Goal: Task Accomplishment & Management: Complete application form

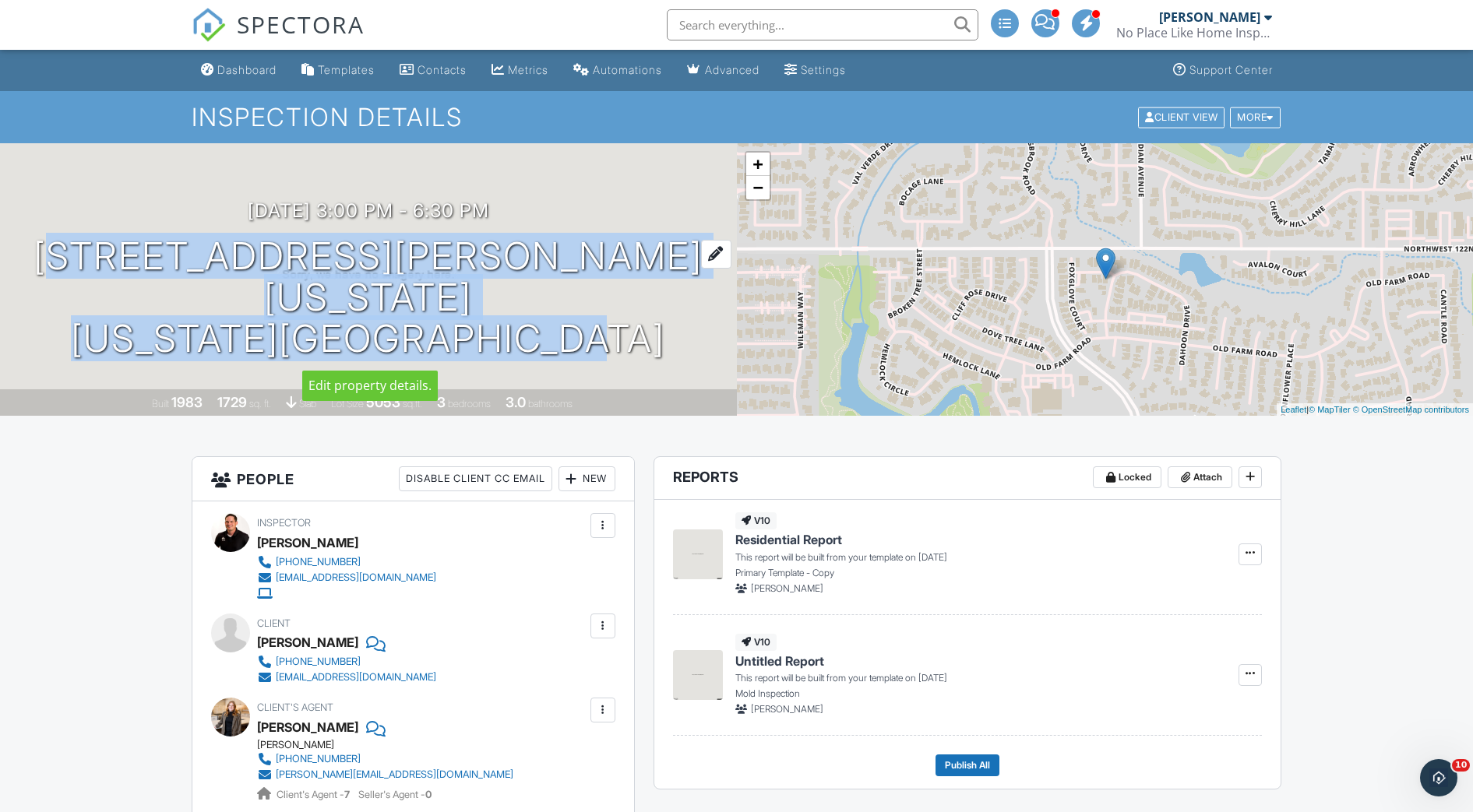
drag, startPoint x: 20, startPoint y: 250, endPoint x: 610, endPoint y: 346, distance: 597.8
click at [610, 346] on div "[DATE] 3:00 pm - 6:30 pm [STREET_ADDRESS][PERSON_NAME][US_STATE] [US_STATE][GEO…" at bounding box center [368, 279] width 737 height 159
copy h1 "[STREET_ADDRESS][PERSON_NAME][US_STATE][US_STATE]"
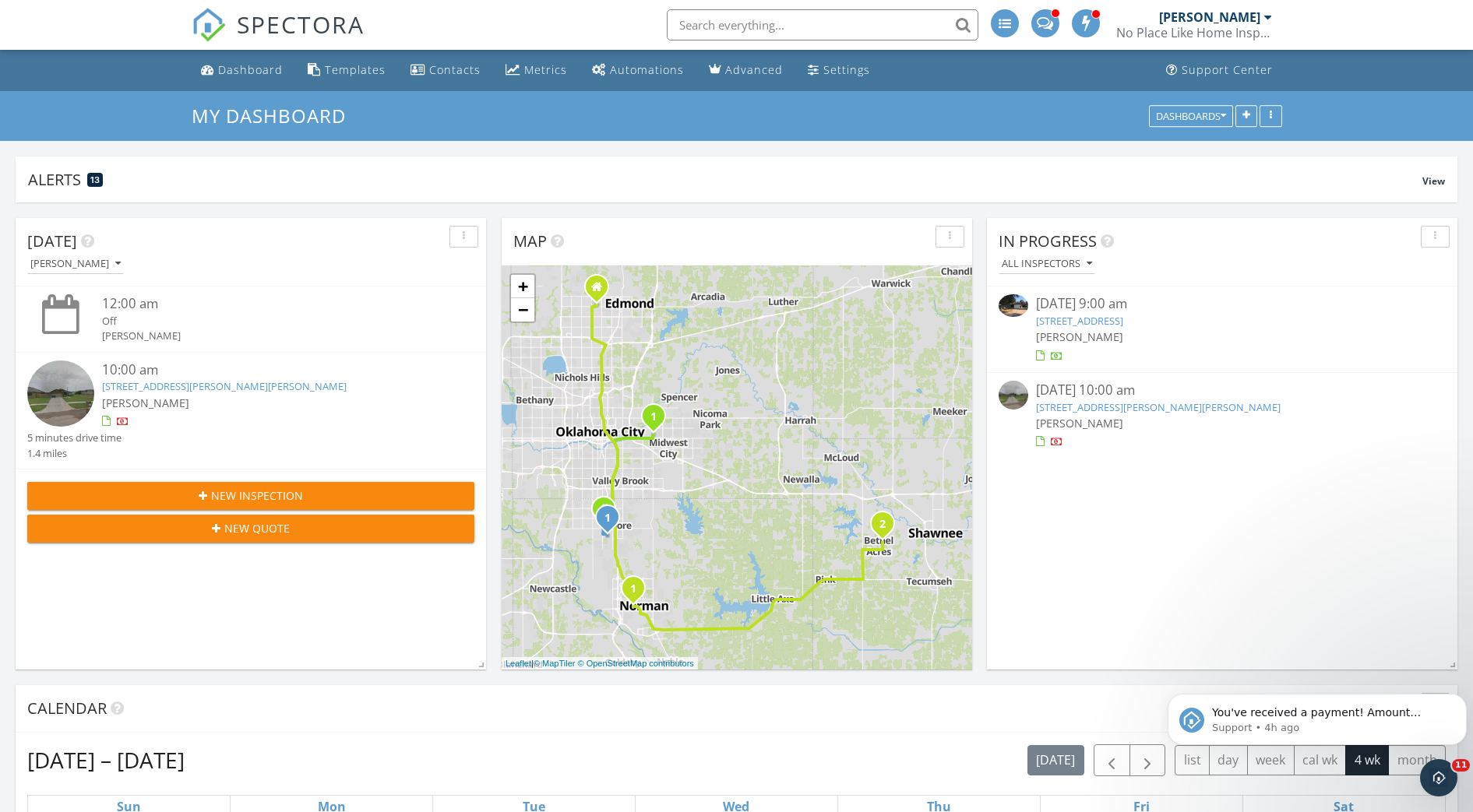
scroll to position [1681, 1504]
click at [1456, 692] on button "Dismiss notification" at bounding box center [1462, 698] width 21 height 21
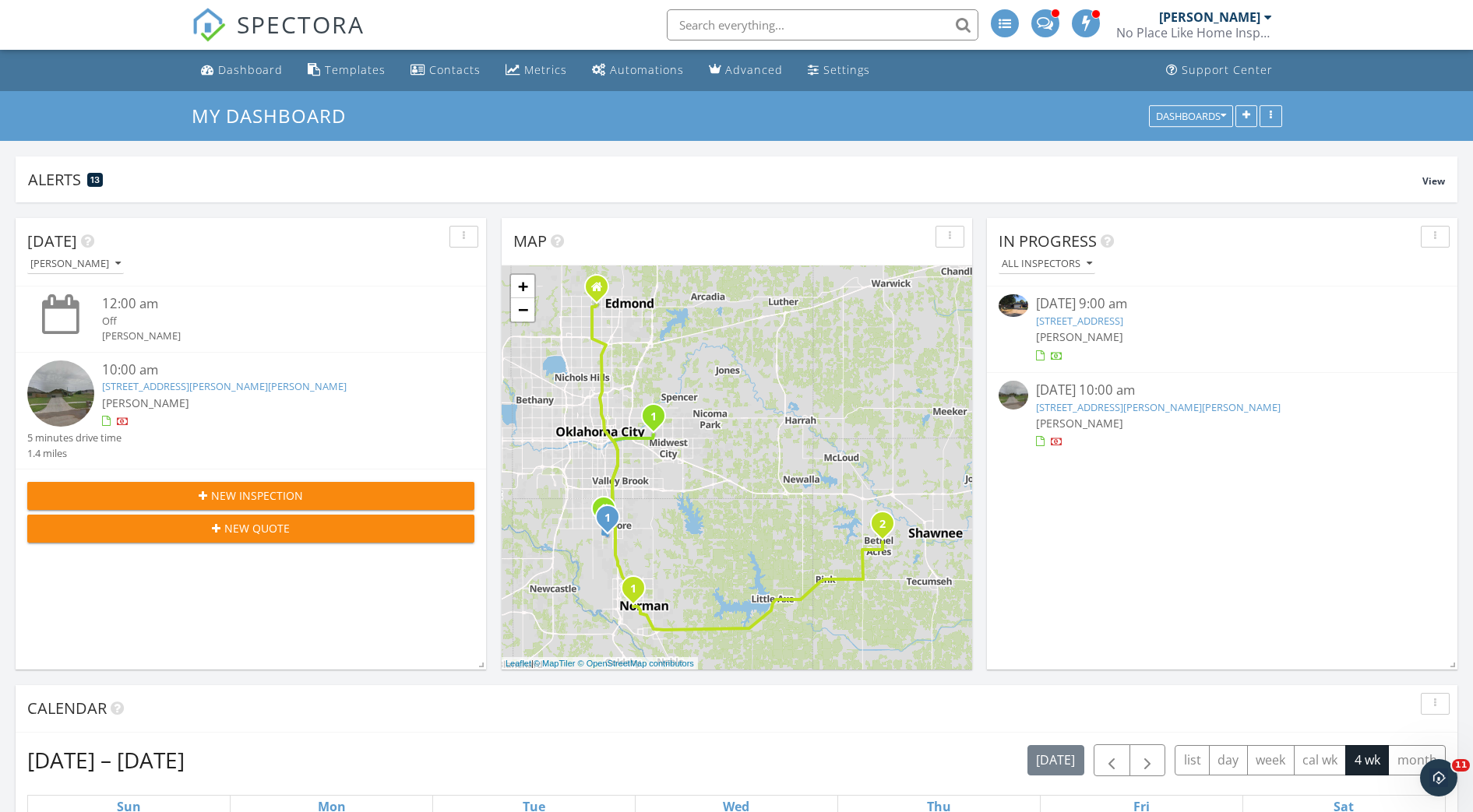
click at [258, 498] on span "New Inspection" at bounding box center [257, 495] width 92 height 17
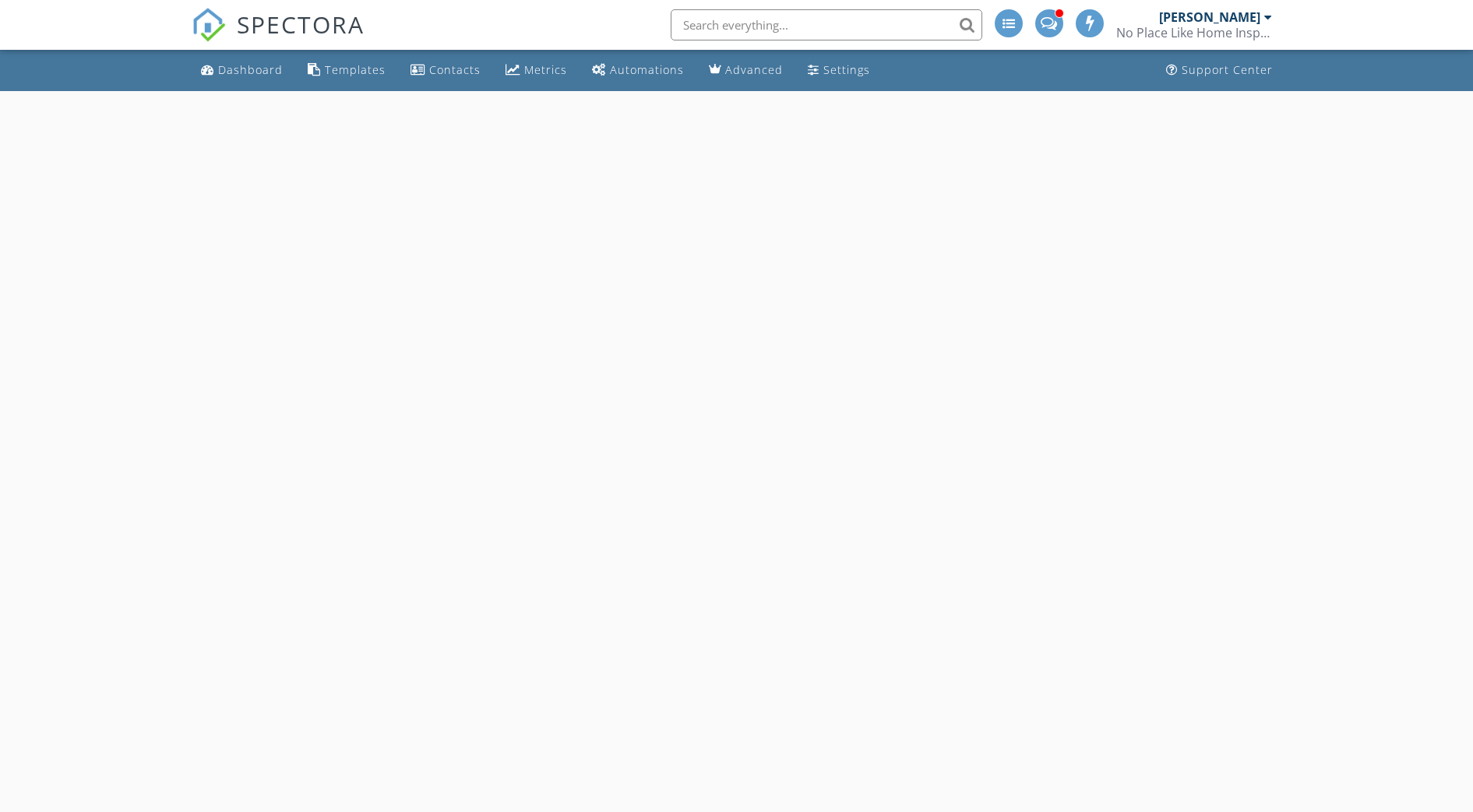
click at [258, 498] on html "SPECTORA Wade Svetgoff No Place Like Home Inspections Role: Inspector Change Ro…" at bounding box center [736, 451] width 1473 height 903
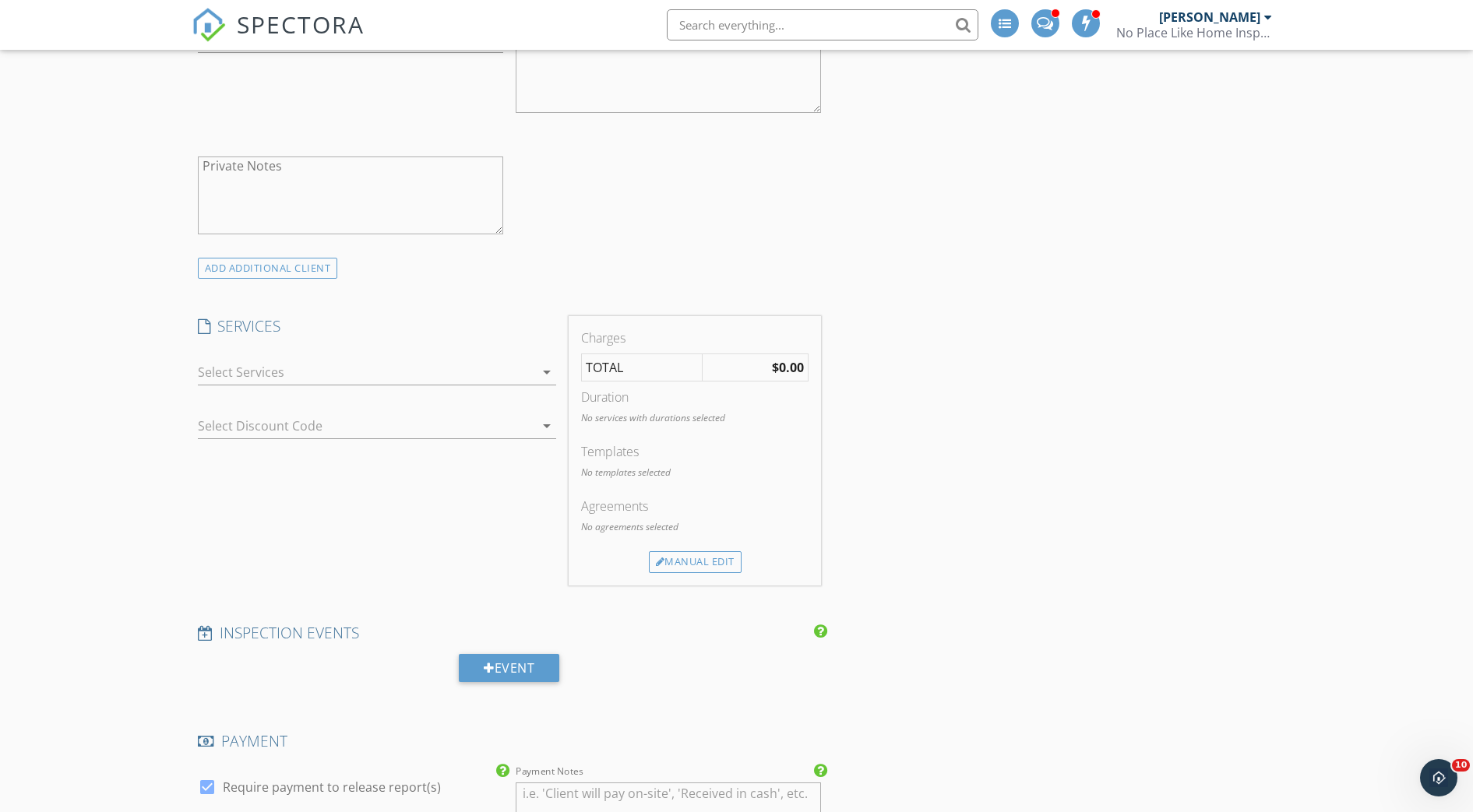
scroll to position [857, 0]
click at [539, 372] on icon "arrow_drop_down" at bounding box center [547, 370] width 19 height 19
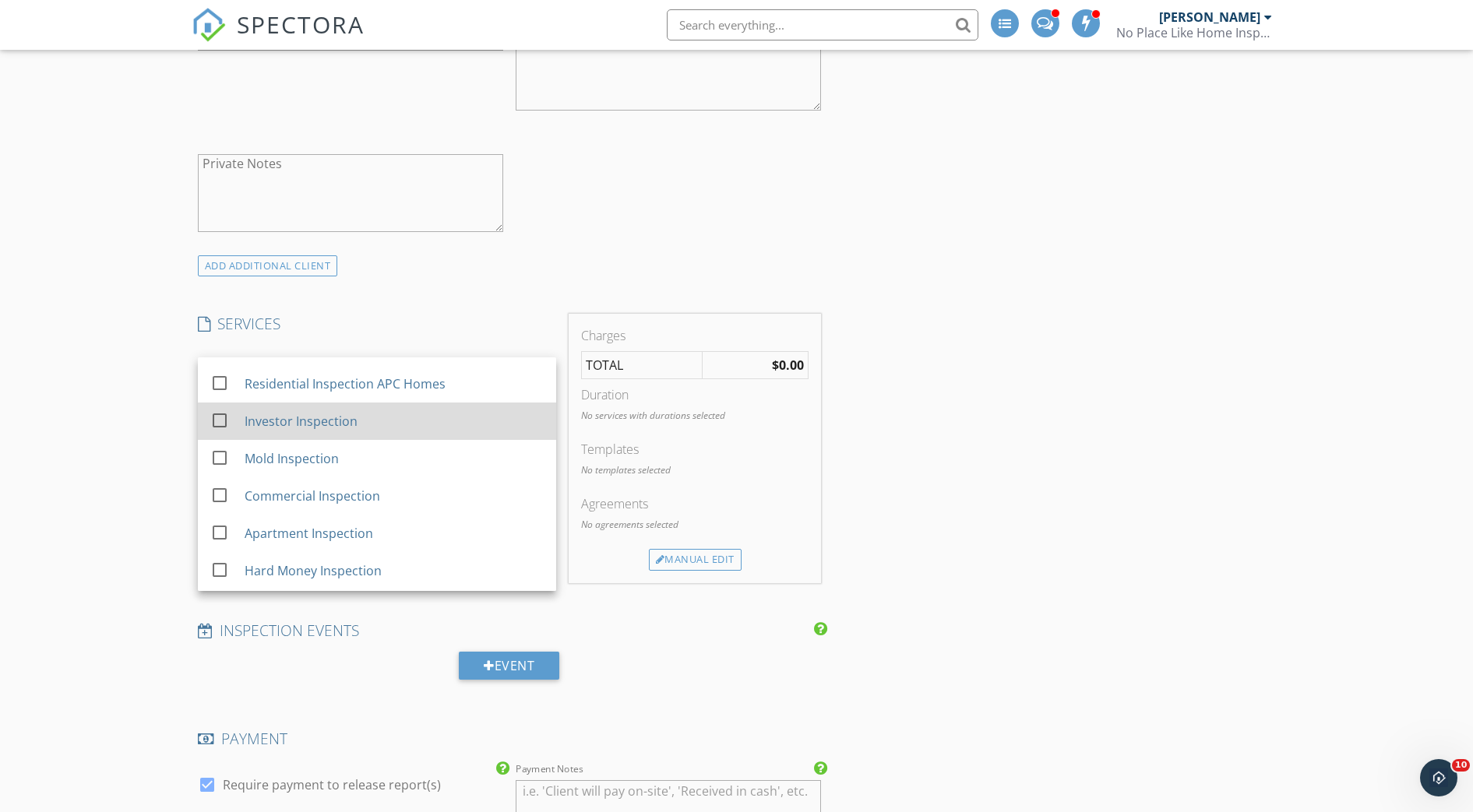
scroll to position [0, 0]
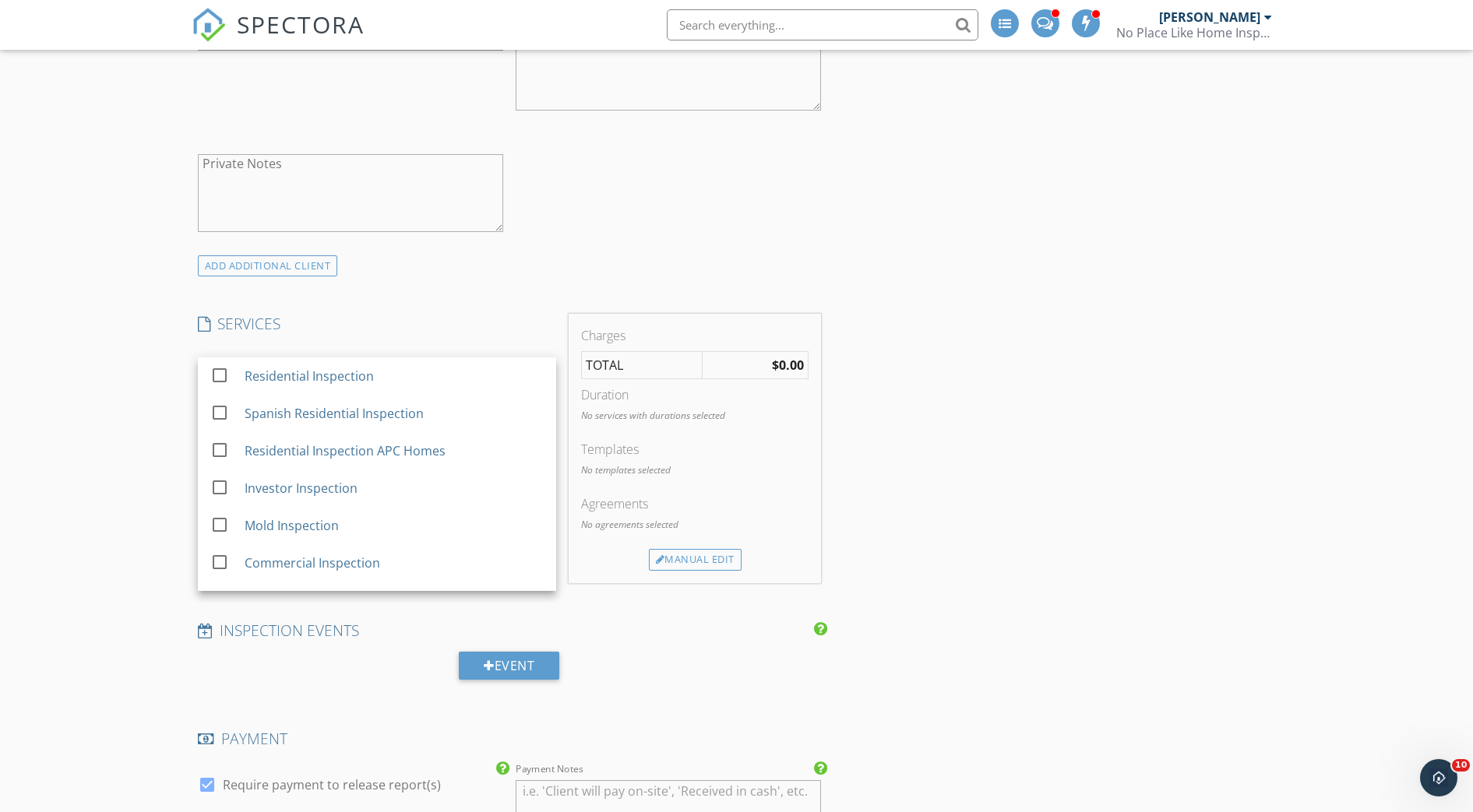
click at [983, 425] on div "INSPECTOR(S) check_box Wade Svetgoff PRIMARY check_box_outline_blank Marlin Wil…" at bounding box center [736, 716] width 1091 height 2785
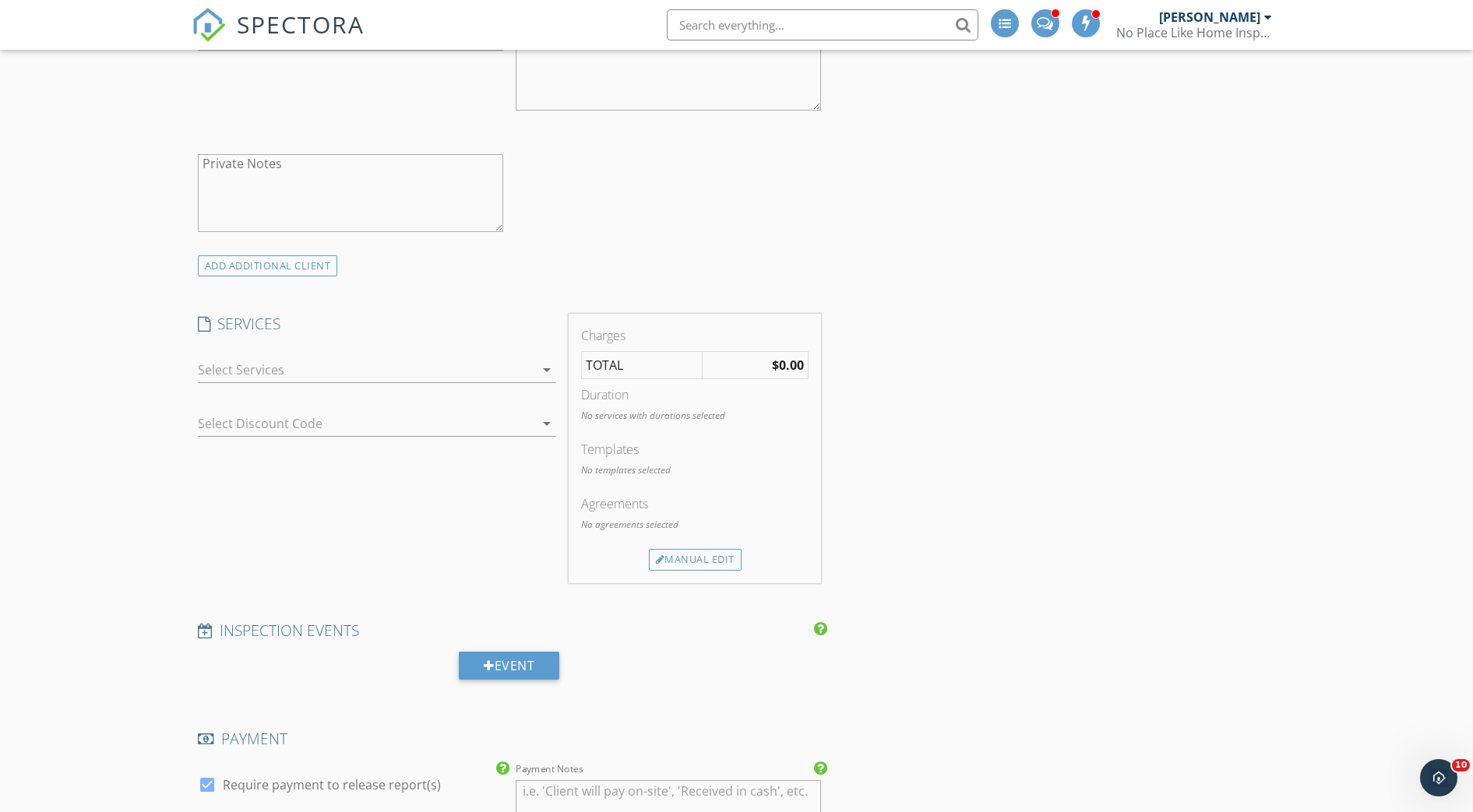
click at [499, 370] on div at bounding box center [366, 370] width 337 height 25
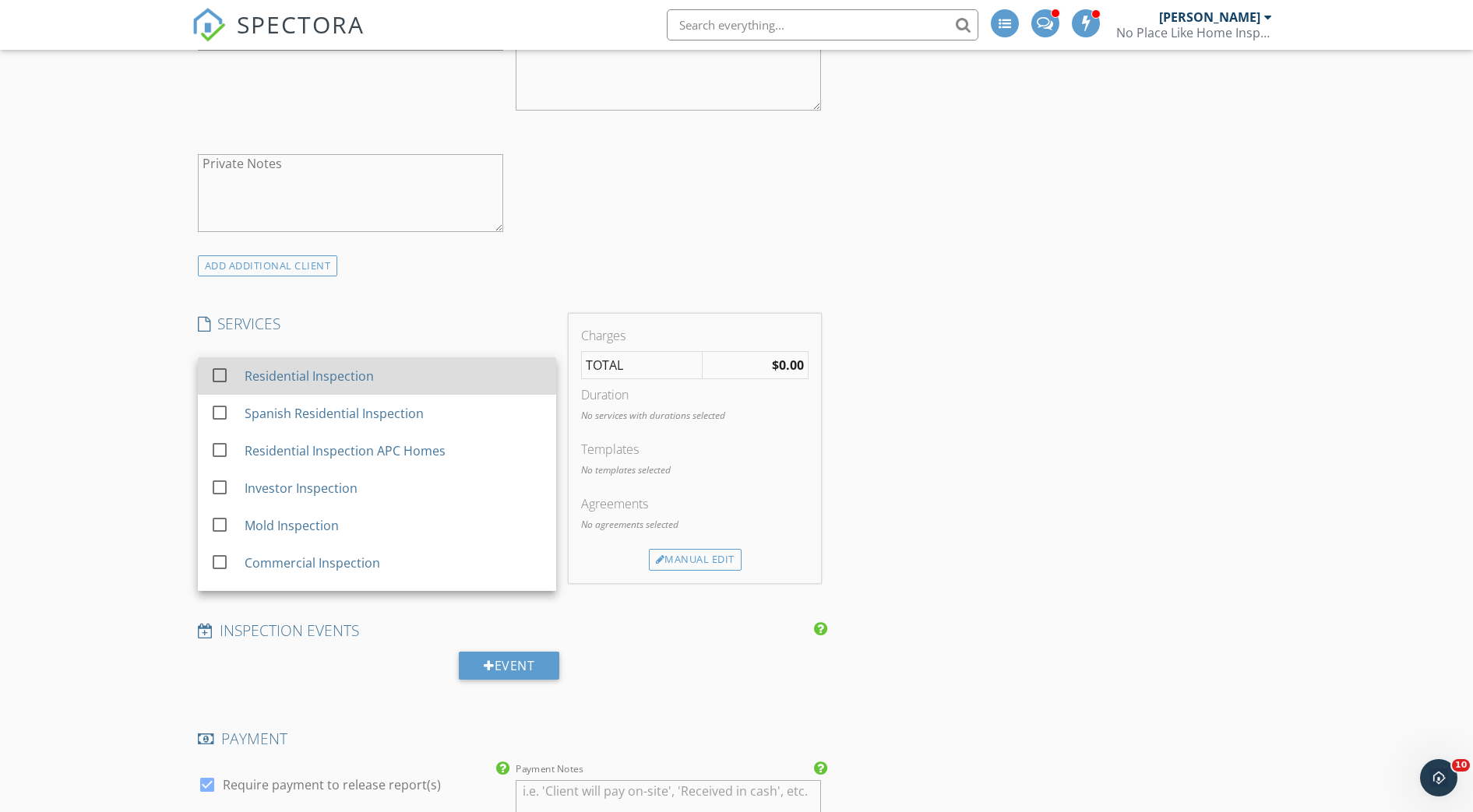
click at [499, 371] on div "Residential Inspection" at bounding box center [394, 375] width 299 height 31
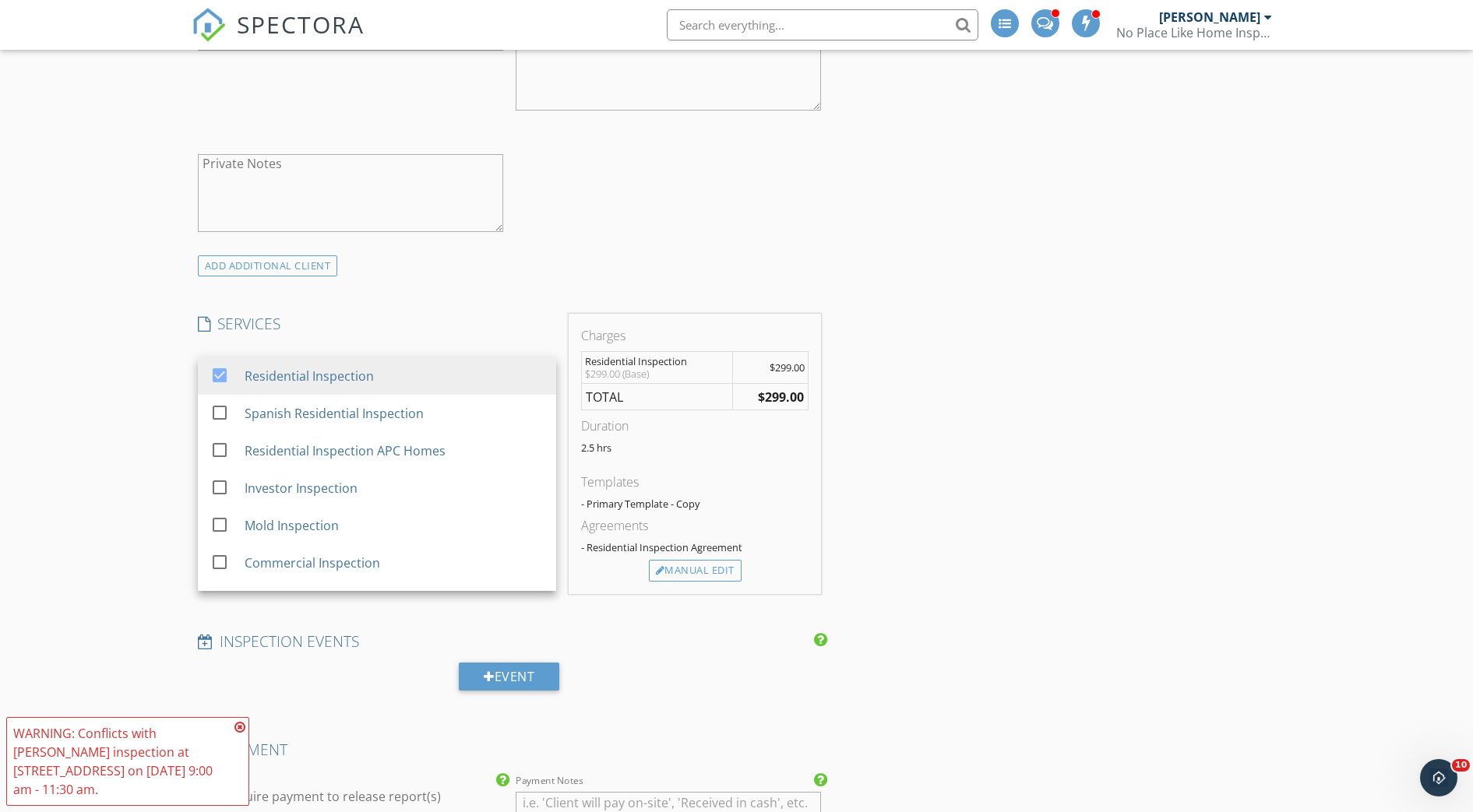
click at [527, 299] on div "INSPECTOR(S) check_box Wade Svetgoff PRIMARY check_box_outline_blank Marlin Wil…" at bounding box center [509, 675] width 636 height 2705
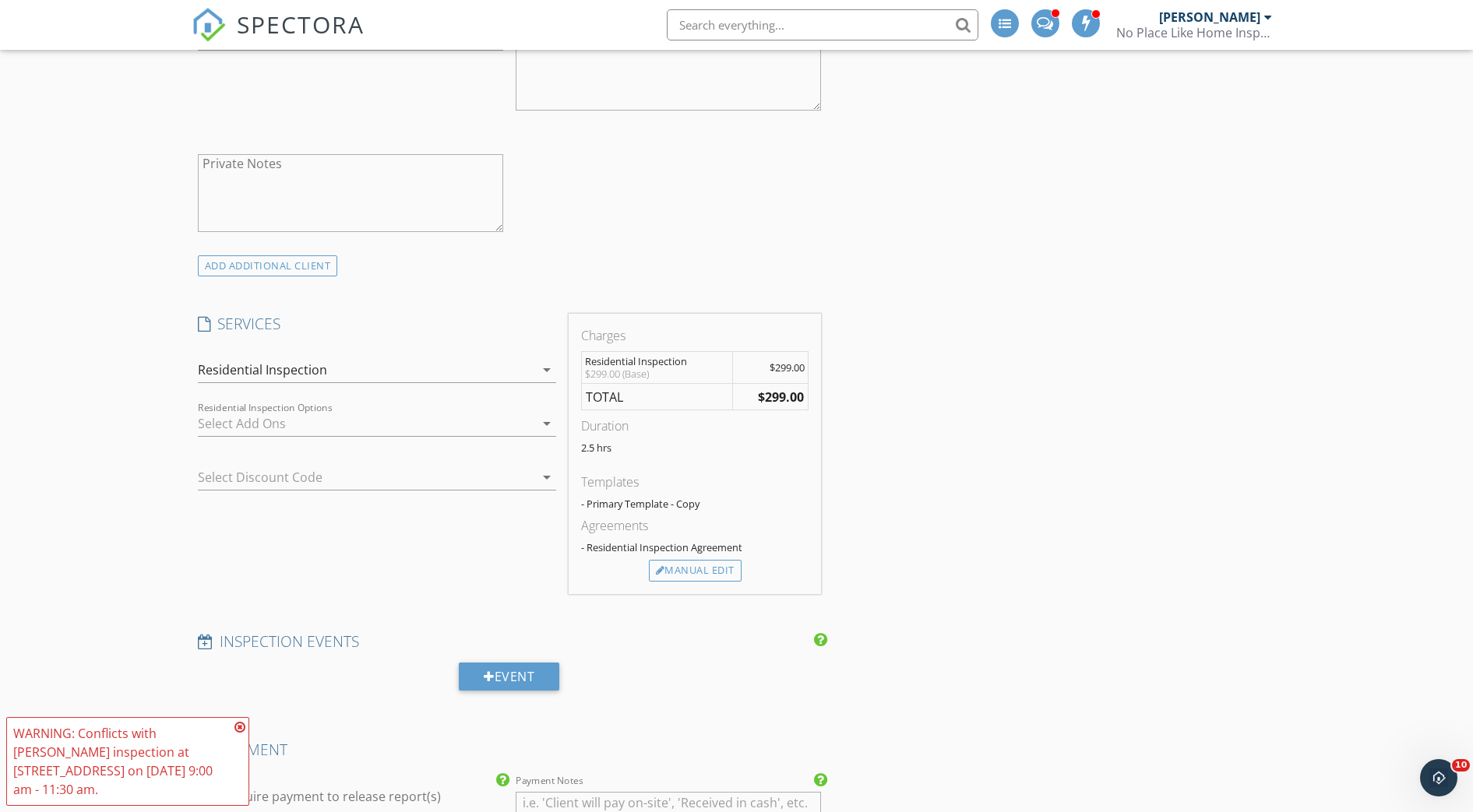
click at [475, 427] on div at bounding box center [366, 423] width 337 height 25
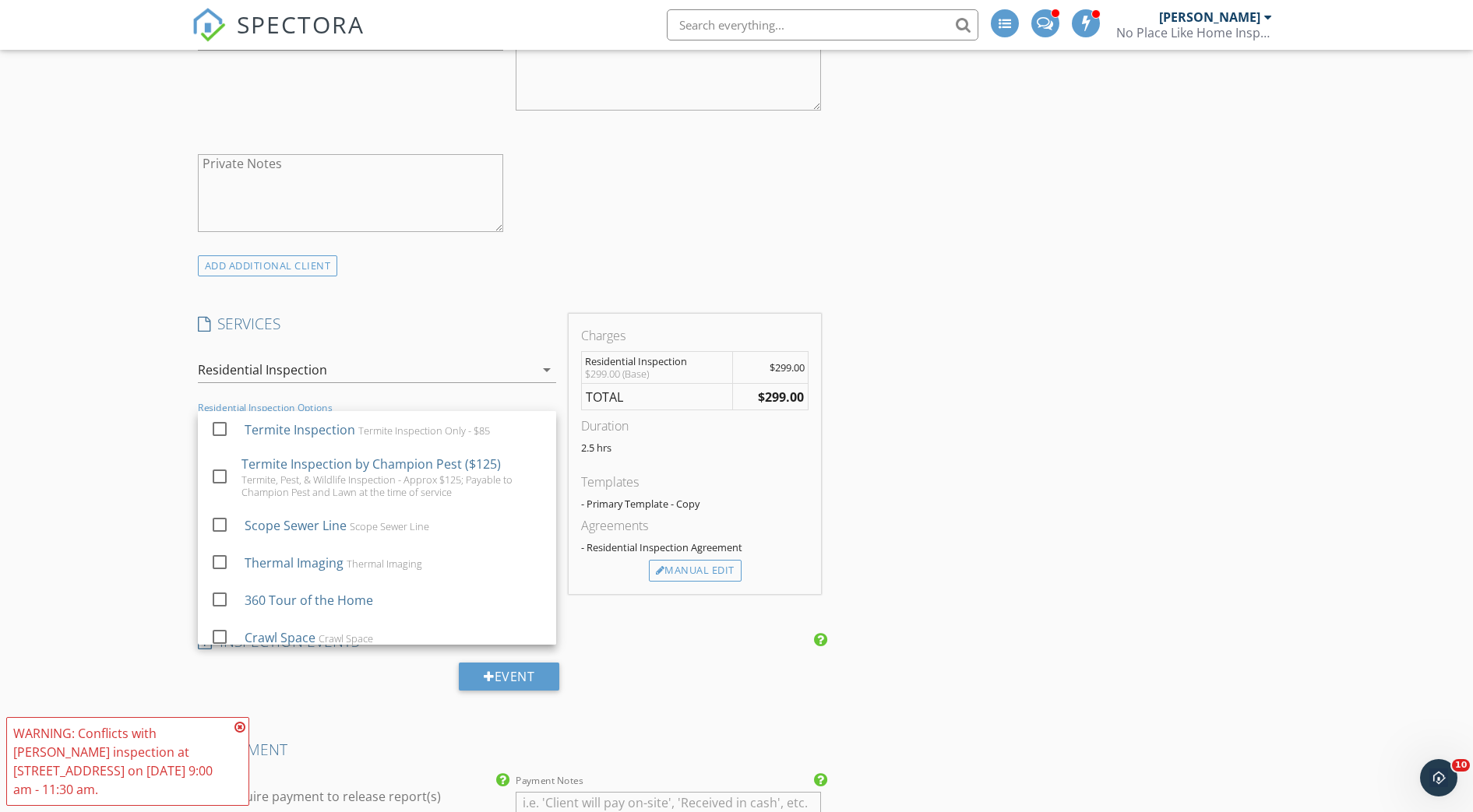
click at [1095, 212] on div "INSPECTOR(S) check_box Wade Svetgoff PRIMARY check_box_outline_blank Marlin Wil…" at bounding box center [736, 721] width 1091 height 2796
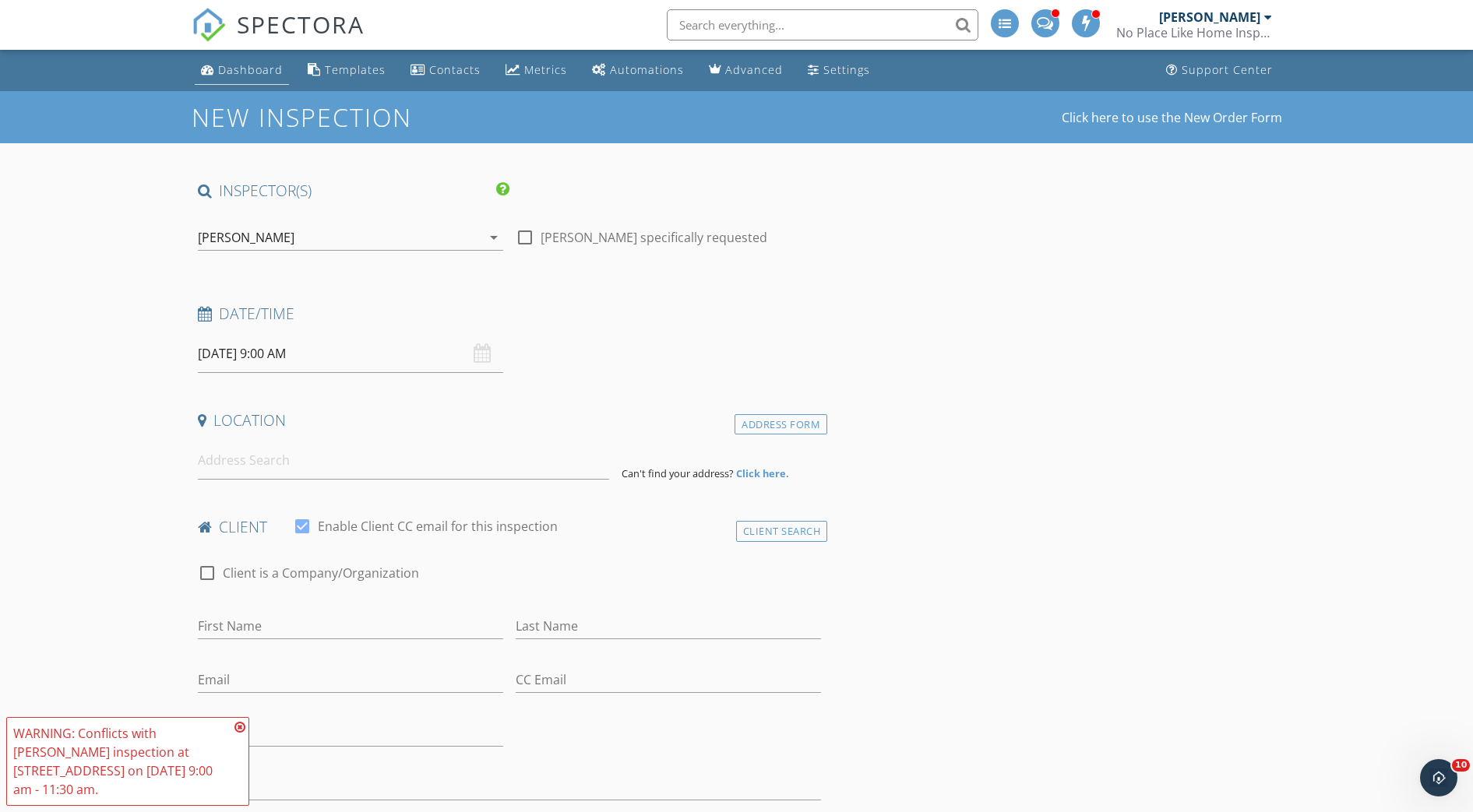
click at [233, 77] on div "Dashboard" at bounding box center [251, 70] width 65 height 15
